Goal: Check status: Check status

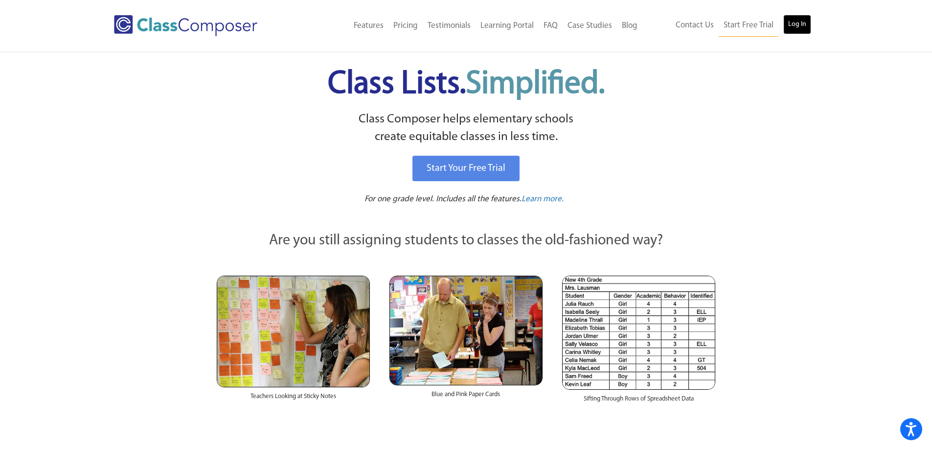
click at [795, 23] on link "Log In" at bounding box center [797, 25] width 28 height 20
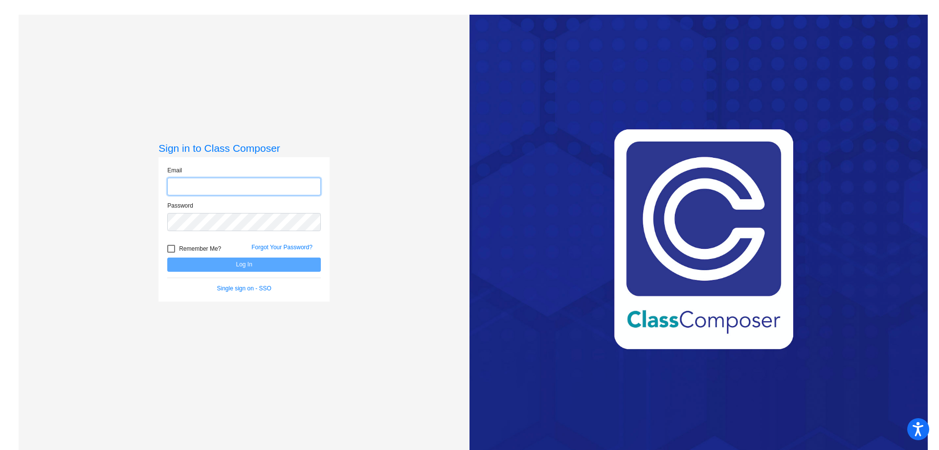
type input "[EMAIL_ADDRESS][PERSON_NAME][DOMAIN_NAME]"
click at [243, 265] on button "Log In" at bounding box center [244, 264] width 154 height 14
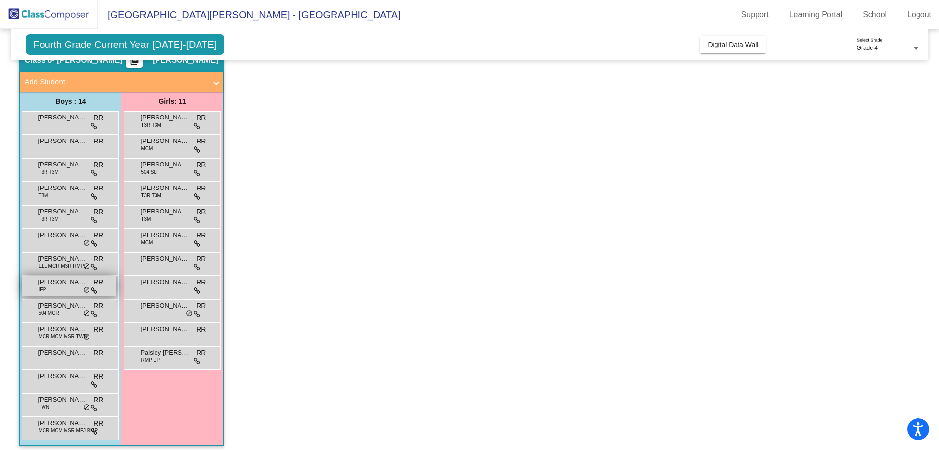
scroll to position [486, 0]
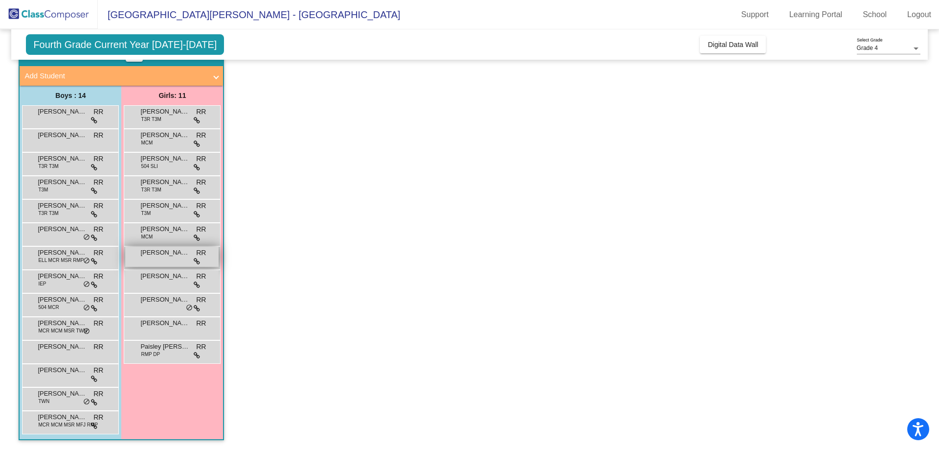
click at [178, 251] on span "[PERSON_NAME]" at bounding box center [164, 253] width 49 height 10
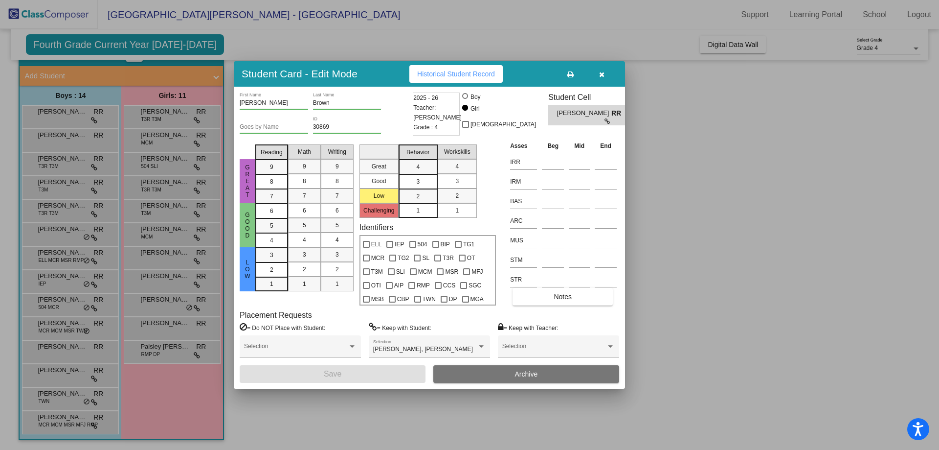
click at [606, 73] on button "button" at bounding box center [601, 74] width 31 height 18
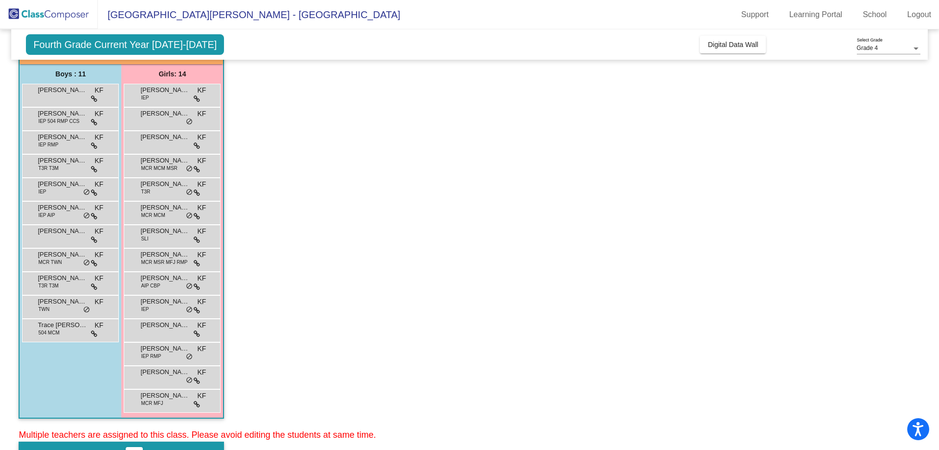
scroll to position [0, 0]
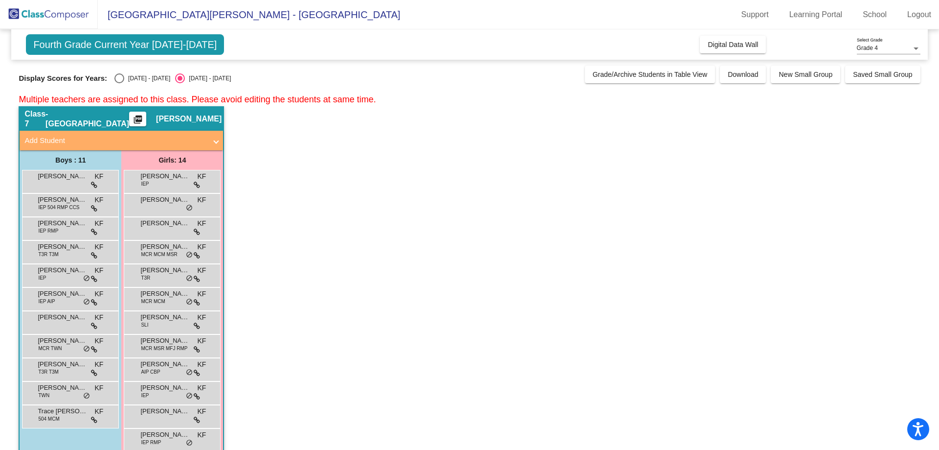
click at [120, 79] on div "Select an option" at bounding box center [119, 78] width 10 height 10
click at [119, 83] on input "[DATE] - [DATE]" at bounding box center [119, 83] width 0 height 0
radio input "true"
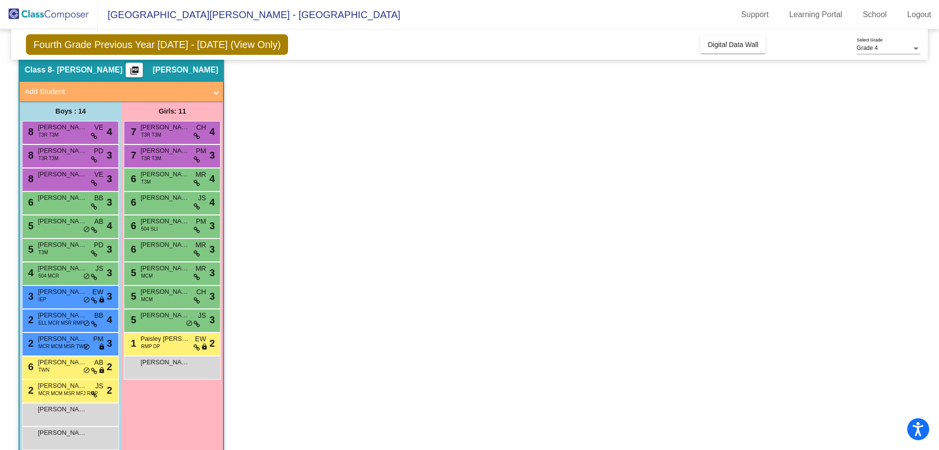
scroll to position [486, 0]
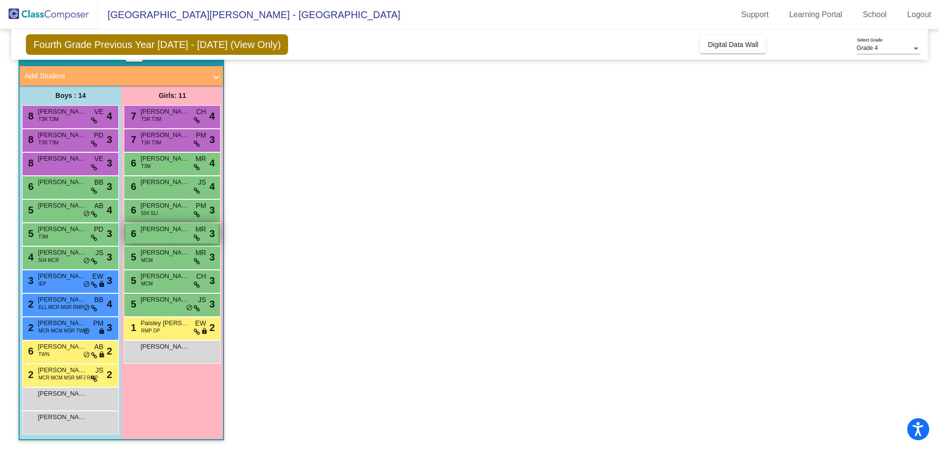
click at [175, 225] on span "[PERSON_NAME]" at bounding box center [164, 229] width 49 height 10
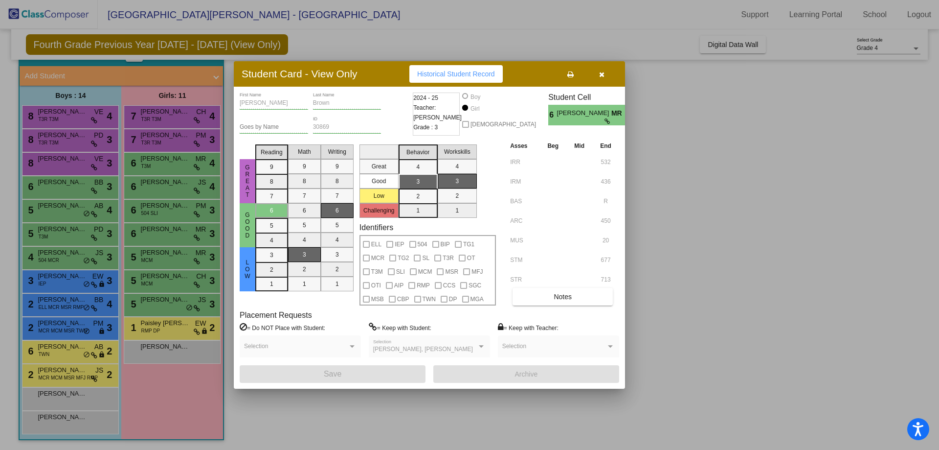
click at [602, 76] on icon "button" at bounding box center [601, 74] width 5 height 7
